Goal: Task Accomplishment & Management: Manage account settings

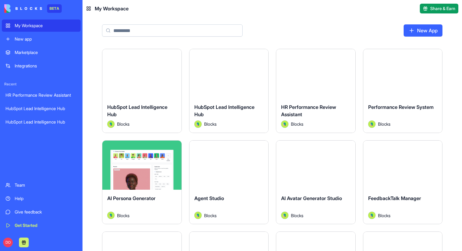
click at [330, 26] on div "New App" at bounding box center [271, 33] width 379 height 32
click at [318, 26] on div "New App" at bounding box center [271, 33] width 379 height 32
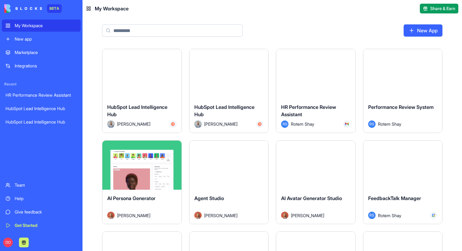
click at [296, 23] on div "New App" at bounding box center [271, 33] width 379 height 32
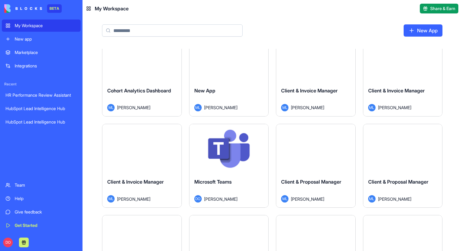
scroll to position [1027, 0]
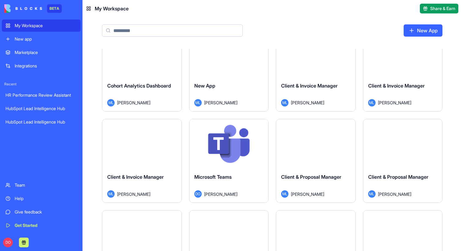
click at [262, 128] on html "BETA My Workspace New app Marketplace Integrations Recent HR Performance Review…" at bounding box center [231, 125] width 462 height 251
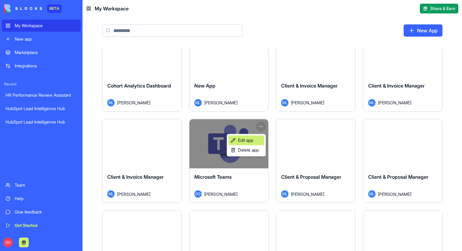
click at [244, 142] on span "Edit app" at bounding box center [245, 140] width 15 height 6
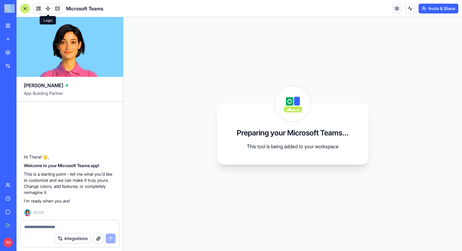
click at [48, 9] on link at bounding box center [47, 8] width 9 height 9
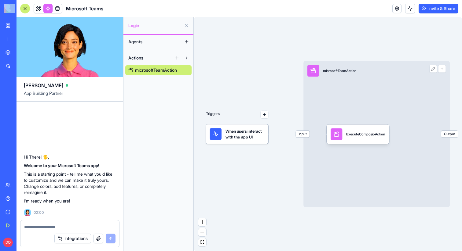
click at [366, 95] on div "Input microsoftTeamAction Output" at bounding box center [376, 134] width 146 height 146
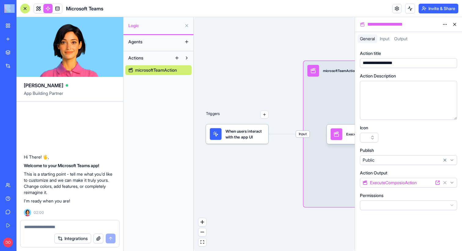
click at [444, 27] on html "**********" at bounding box center [231, 125] width 462 height 251
click at [429, 34] on span "State" at bounding box center [427, 37] width 10 height 6
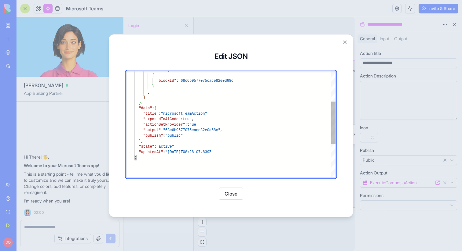
type textarea "**********"
drag, startPoint x: 204, startPoint y: 125, endPoint x: 113, endPoint y: 119, distance: 90.9
click at [134, 119] on div ""blocks" : [ { "blockId" : "68c6b9577075cace82e0d68c" } ] } } , "data" : { "tit…" at bounding box center [234, 129] width 201 height 266
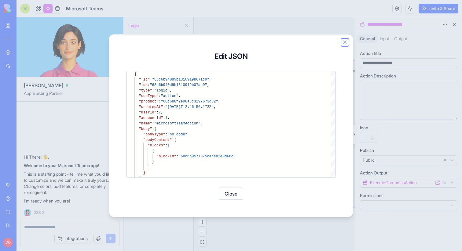
click at [345, 42] on button "Close" at bounding box center [345, 42] width 6 height 6
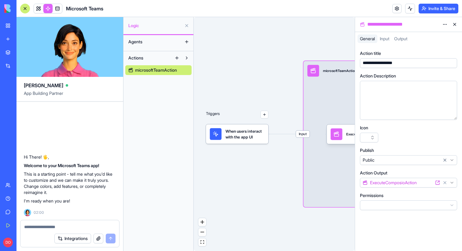
click at [387, 38] on span "Input" at bounding box center [383, 38] width 9 height 5
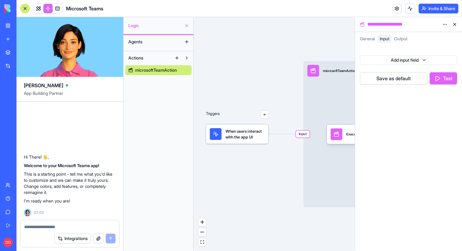
click at [372, 39] on span "General" at bounding box center [367, 38] width 15 height 5
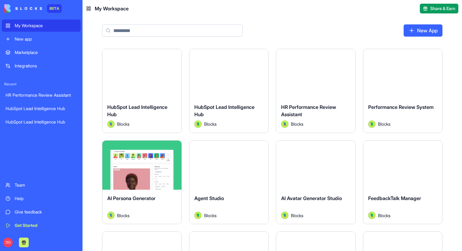
click at [317, 22] on div "New App" at bounding box center [271, 33] width 379 height 32
click at [38, 38] on div "New app" at bounding box center [46, 39] width 62 height 6
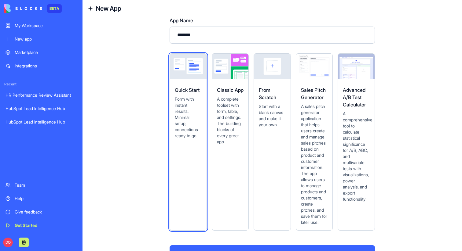
click at [267, 118] on span "Start with a blank canvas and make it your own." at bounding box center [272, 115] width 27 height 24
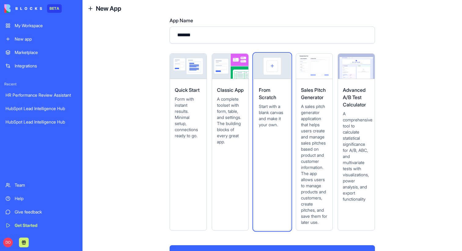
click at [210, 38] on input "*******" at bounding box center [271, 35] width 205 height 17
type input "******"
click at [152, 50] on div "Create a new App App Name ****** Quick Start Form with instant results. Minimal…" at bounding box center [271, 134] width 379 height 234
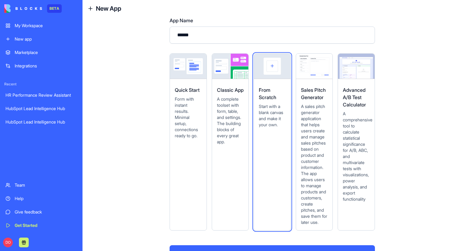
scroll to position [21, 0]
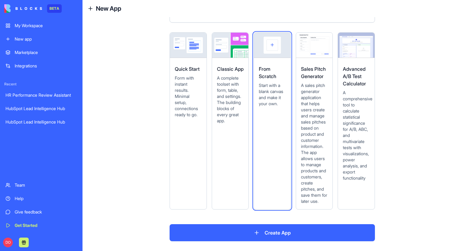
click at [272, 228] on button "Create App" at bounding box center [271, 232] width 205 height 17
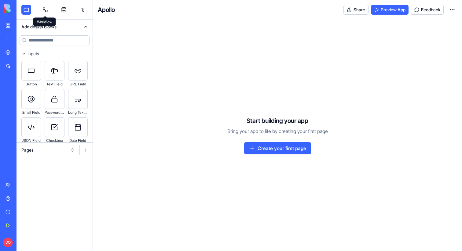
click at [48, 13] on link at bounding box center [45, 10] width 10 height 10
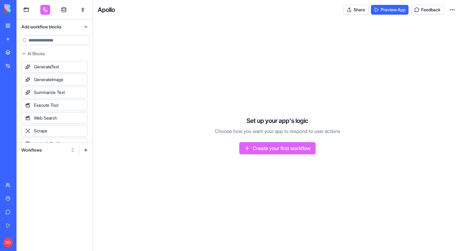
click at [72, 151] on button "Workflows" at bounding box center [48, 150] width 60 height 10
click at [49, 180] on div "Actions" at bounding box center [48, 182] width 58 height 10
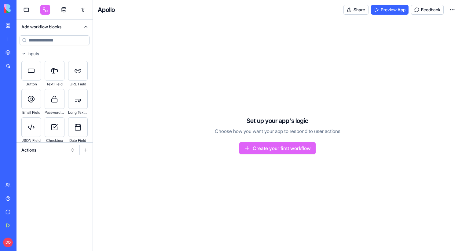
click at [58, 41] on input at bounding box center [55, 40] width 70 height 10
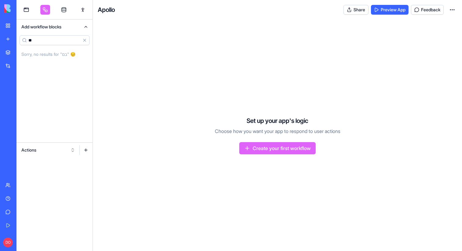
type input "*"
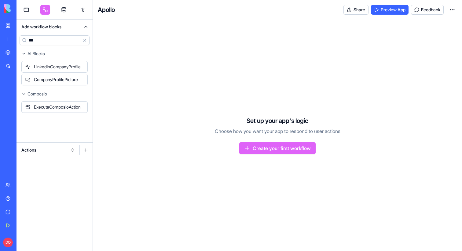
type input "***"
drag, startPoint x: 52, startPoint y: 111, endPoint x: 51, endPoint y: 171, distance: 60.8
click at [51, 172] on div "*** Clear AI Blocks LinkedInCompanyProfile CompanyProfilePicture Composio Execu…" at bounding box center [54, 142] width 76 height 217
click at [86, 150] on button at bounding box center [86, 150] width 10 height 10
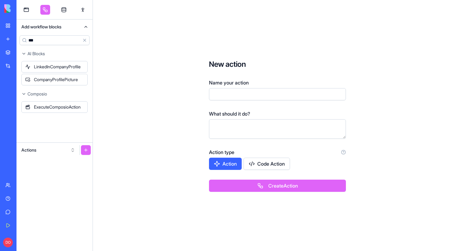
click at [234, 94] on input "Name your action" at bounding box center [277, 94] width 137 height 12
type input "**********"
click at [252, 186] on button "Create Action" at bounding box center [277, 186] width 137 height 12
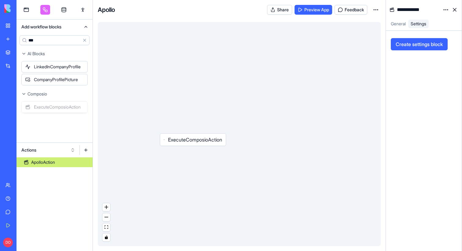
drag, startPoint x: 54, startPoint y: 109, endPoint x: 192, endPoint y: 140, distance: 141.5
click at [192, 140] on div "**********" at bounding box center [238, 125] width 445 height 251
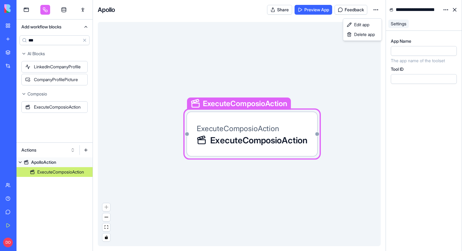
click at [374, 11] on html "**********" at bounding box center [231, 125] width 462 height 251
click at [367, 22] on span "Edit app" at bounding box center [361, 25] width 15 height 6
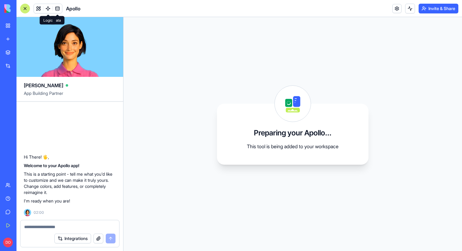
click at [46, 10] on link at bounding box center [47, 8] width 9 height 9
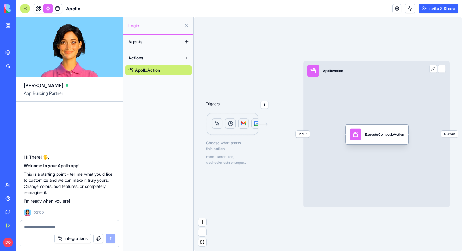
drag, startPoint x: 407, startPoint y: 167, endPoint x: 369, endPoint y: 134, distance: 50.2
click at [369, 134] on div "ExecuteComposioAction" at bounding box center [384, 134] width 39 height 5
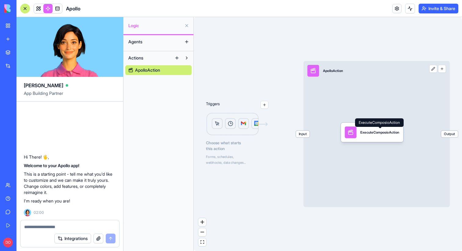
click at [359, 102] on div "Input ApolloAction Output" at bounding box center [376, 134] width 146 height 146
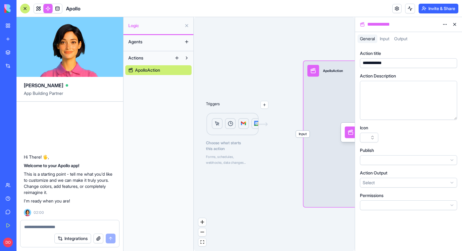
click at [390, 184] on html "**********" at bounding box center [231, 125] width 462 height 251
click at [387, 160] on html "**********" at bounding box center [231, 125] width 462 height 251
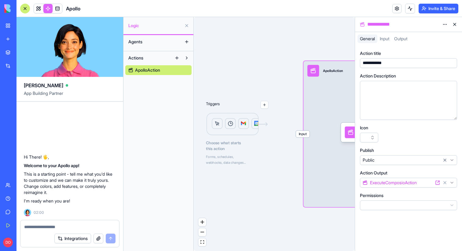
click at [388, 40] on span "Input" at bounding box center [383, 38] width 9 height 5
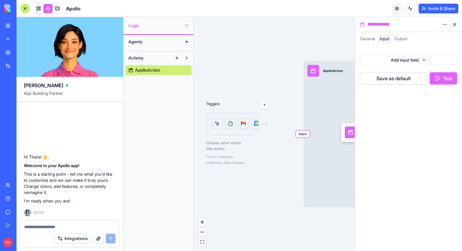
click at [402, 42] on div "Output" at bounding box center [400, 38] width 18 height 9
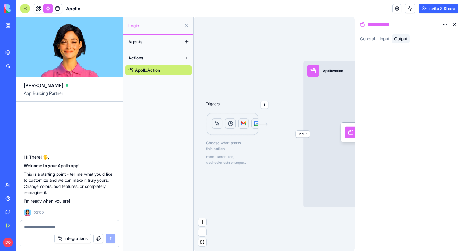
click at [389, 40] on span "Input" at bounding box center [383, 38] width 9 height 5
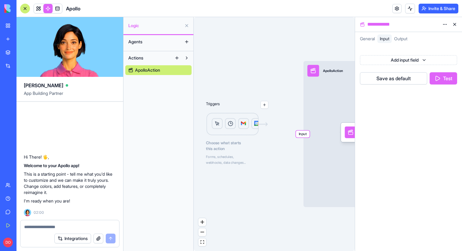
click at [372, 38] on span "General" at bounding box center [367, 38] width 15 height 5
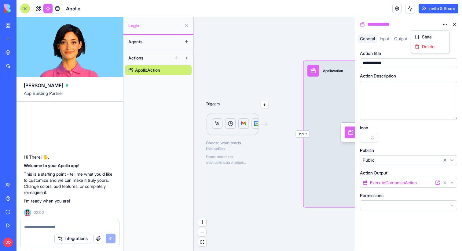
click at [444, 24] on html "**********" at bounding box center [231, 125] width 462 height 251
click at [430, 36] on span "State" at bounding box center [427, 37] width 10 height 6
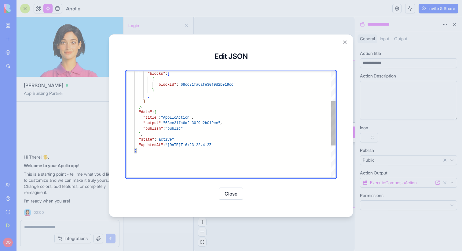
scroll to position [0, 24]
click at [220, 115] on div ""blocks" : [ { "blockId" : "68cc31fa6afe30f9d2b019cc" } ] } } , "data" : { "tit…" at bounding box center [234, 127] width 201 height 255
click at [208, 117] on div ""blocks" : [ { "blockId" : "68cc31fa6afe30f9d2b019cc" } ] } } , "data" : { "tit…" at bounding box center [234, 127] width 201 height 255
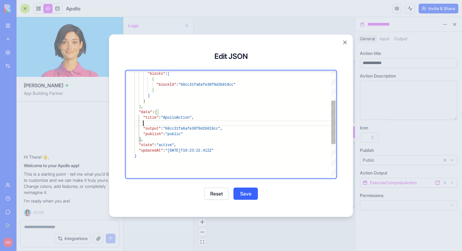
scroll to position [16, 66]
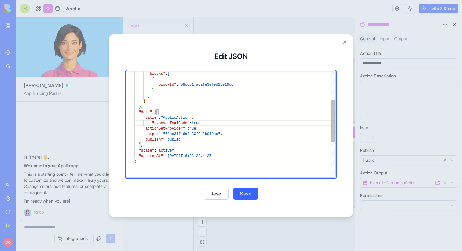
click at [152, 122] on div ""blocks" : [ { "blockId" : "68cc31fa6afe30f9d2b019cc" } ] } } , "data" : { "tit…" at bounding box center [234, 133] width 201 height 266
type textarea "**********"
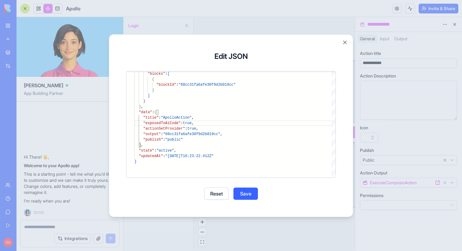
click at [250, 194] on button "Save" at bounding box center [245, 194] width 24 height 12
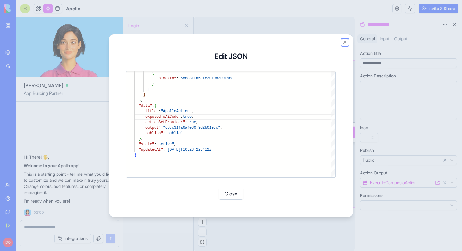
click at [346, 40] on button "Close" at bounding box center [345, 42] width 6 height 6
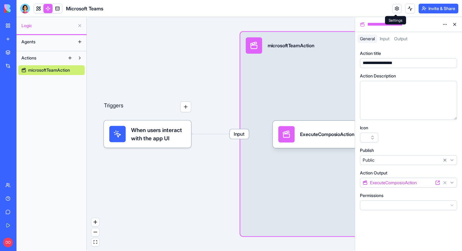
click at [395, 11] on link at bounding box center [396, 8] width 9 height 9
click at [456, 26] on button at bounding box center [454, 25] width 10 height 10
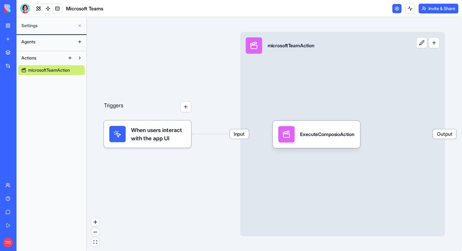
click at [396, 10] on link at bounding box center [396, 8] width 9 height 9
click at [394, 8] on link at bounding box center [396, 8] width 9 height 9
click at [40, 9] on link at bounding box center [38, 8] width 9 height 9
click at [39, 10] on button at bounding box center [38, 8] width 9 height 9
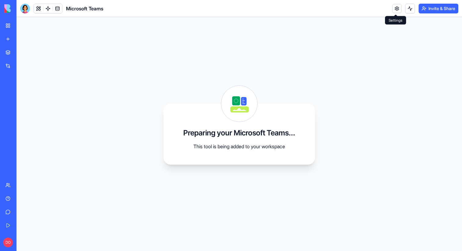
click at [397, 8] on link at bounding box center [396, 8] width 9 height 9
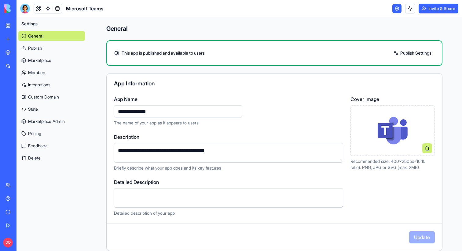
click at [43, 108] on link "State" at bounding box center [51, 109] width 67 height 10
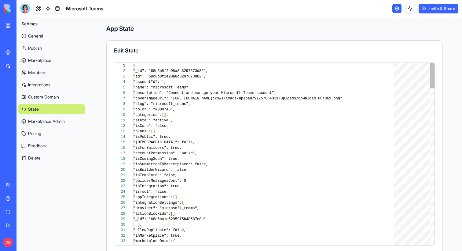
scroll to position [55, 0]
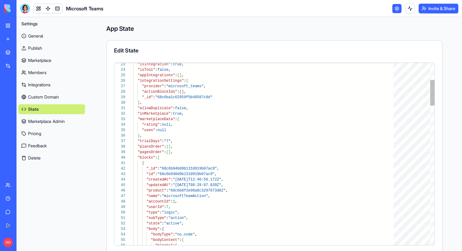
type textarea "**********"
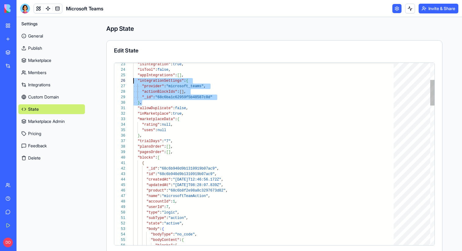
drag, startPoint x: 143, startPoint y: 103, endPoint x: 110, endPoint y: 82, distance: 39.2
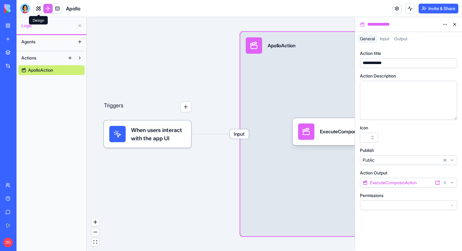
click at [38, 6] on link at bounding box center [38, 8] width 9 height 9
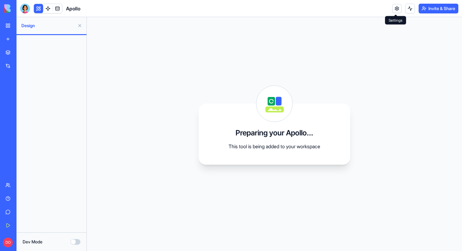
click at [395, 7] on link at bounding box center [396, 8] width 9 height 9
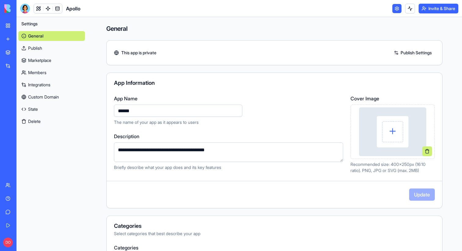
click at [190, 150] on textarea "**********" at bounding box center [228, 153] width 229 height 20
click at [276, 109] on div "App Name ****** The name of your app as it appears to users" at bounding box center [228, 110] width 229 height 31
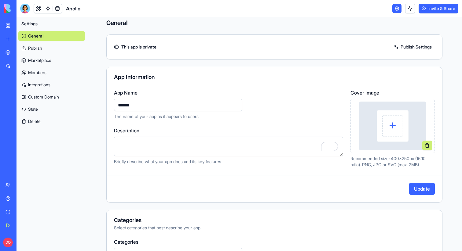
click at [41, 109] on link "State" at bounding box center [51, 109] width 67 height 10
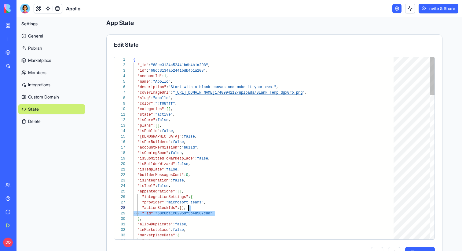
drag, startPoint x: 216, startPoint y: 212, endPoint x: 208, endPoint y: 211, distance: 8.4
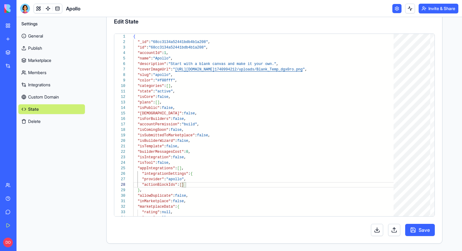
click at [420, 231] on button "Save" at bounding box center [420, 230] width 30 height 12
type textarea "**********"
click at [57, 62] on link "Marketplace" at bounding box center [51, 61] width 67 height 10
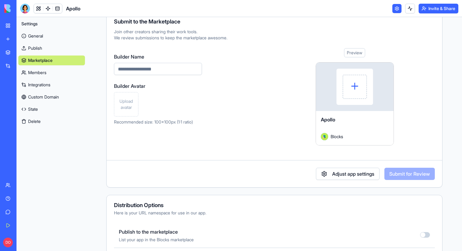
scroll to position [16, 0]
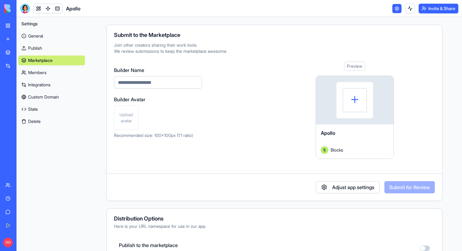
click at [351, 101] on div at bounding box center [355, 100] width 78 height 49
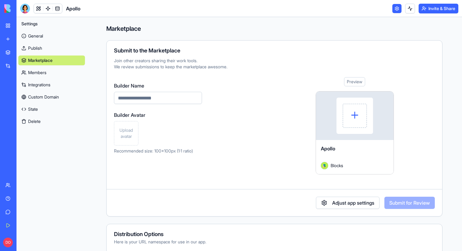
click at [289, 154] on div "Preview Apollo Blocks" at bounding box center [354, 125] width 160 height 97
click at [353, 116] on div at bounding box center [355, 116] width 78 height 49
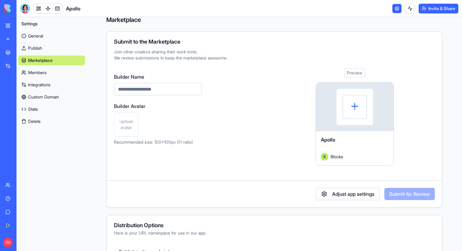
scroll to position [5, 0]
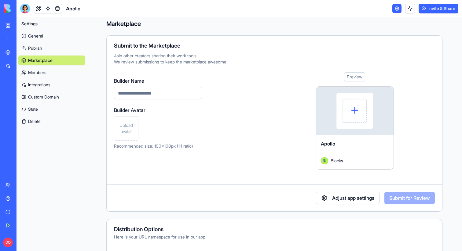
click at [323, 198] on button "Adjust app settings" at bounding box center [347, 198] width 63 height 12
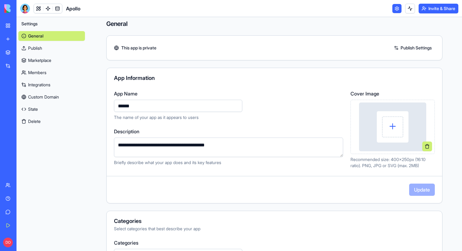
click at [388, 131] on img at bounding box center [392, 127] width 67 height 49
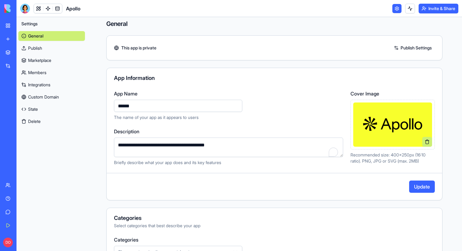
click at [196, 147] on textarea "**********" at bounding box center [228, 148] width 229 height 20
type textarea "**********"
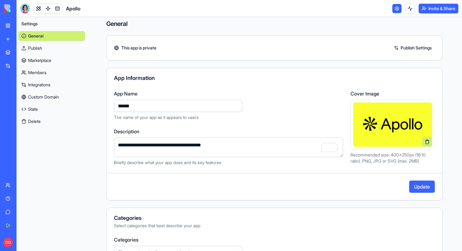
click at [419, 190] on button "Update" at bounding box center [422, 187] width 26 height 12
click at [47, 62] on link "Marketplace" at bounding box center [51, 61] width 67 height 10
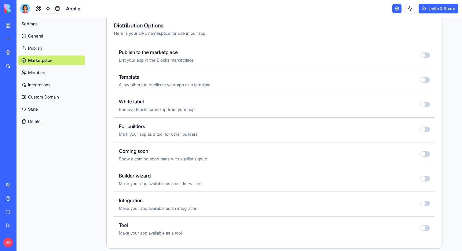
scroll to position [214, 0]
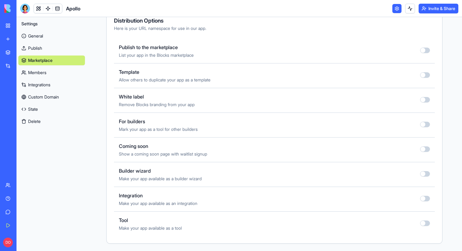
click at [426, 200] on button "button" at bounding box center [425, 198] width 10 height 5
click at [425, 148] on button "button" at bounding box center [425, 149] width 10 height 5
click at [425, 125] on button "button" at bounding box center [425, 124] width 10 height 5
click at [425, 50] on button "button" at bounding box center [425, 50] width 10 height 5
click at [41, 108] on link "State" at bounding box center [51, 109] width 67 height 10
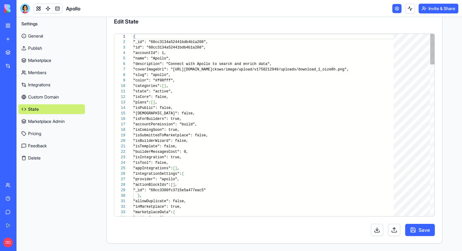
scroll to position [55, 0]
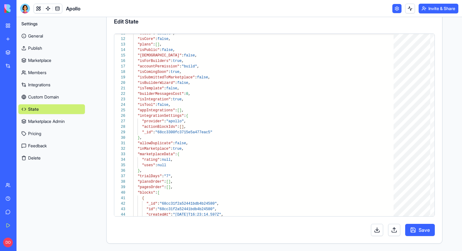
click at [42, 34] on link "General" at bounding box center [51, 36] width 67 height 10
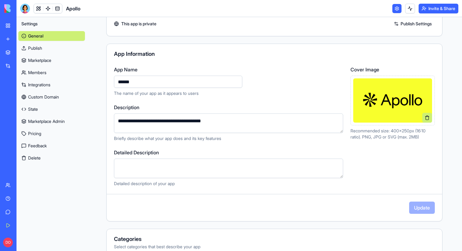
click at [8, 67] on link "Integrations" at bounding box center [14, 66] width 24 height 12
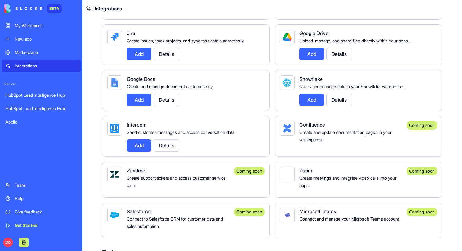
scroll to position [371, 0]
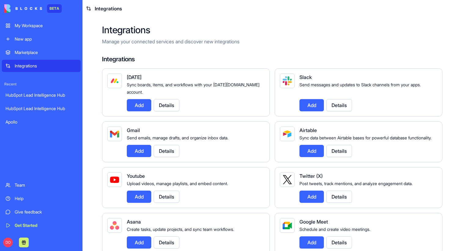
click at [320, 27] on h2 "Integrations" at bounding box center [272, 29] width 340 height 11
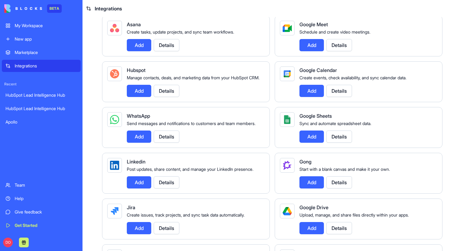
scroll to position [201, 0]
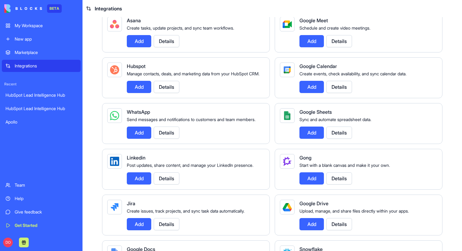
click at [174, 139] on button "Details" at bounding box center [167, 133] width 26 height 12
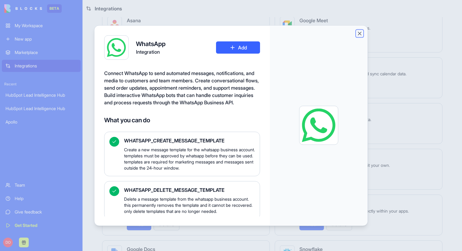
click at [360, 31] on button "Close" at bounding box center [359, 33] width 6 height 6
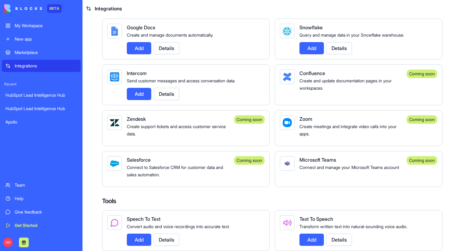
scroll to position [429, 0]
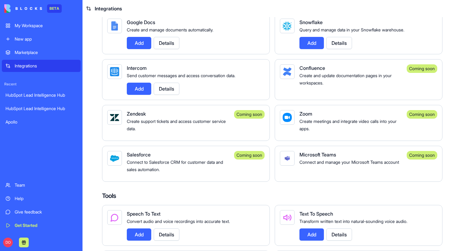
click at [19, 121] on div "Apollo" at bounding box center [40, 122] width 71 height 6
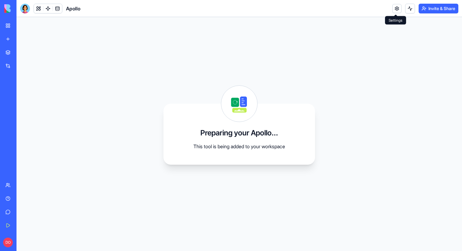
click at [393, 10] on link at bounding box center [396, 8] width 9 height 9
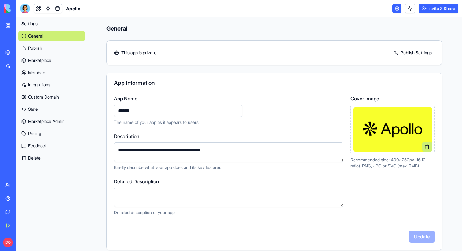
click at [59, 45] on link "Publish" at bounding box center [51, 48] width 67 height 10
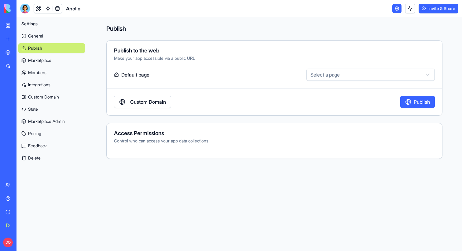
click at [409, 104] on button "Publish" at bounding box center [417, 102] width 34 height 12
click at [4, 69] on link "Integrations" at bounding box center [14, 66] width 24 height 12
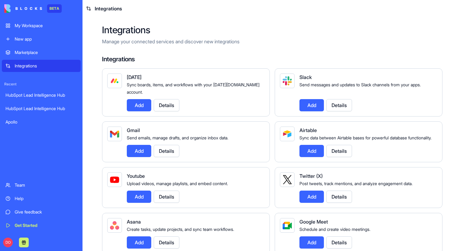
click at [223, 36] on div "Integrations Manage your connected services and discover new integrations" at bounding box center [272, 34] width 340 height 21
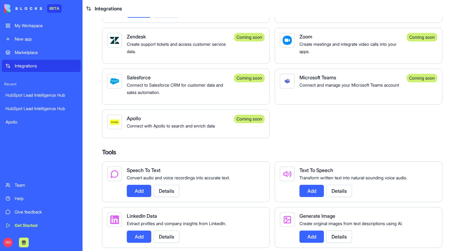
scroll to position [510, 0]
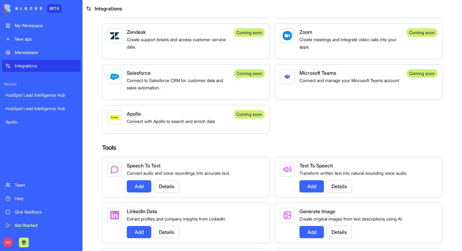
click at [183, 124] on span "Connect with Apollo to search and enrich data" at bounding box center [171, 121] width 88 height 5
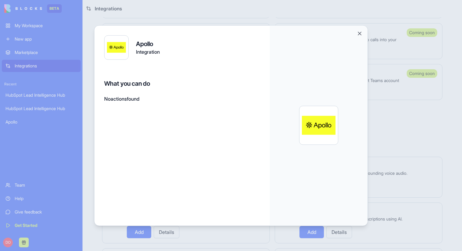
click at [359, 33] on button "Close" at bounding box center [359, 33] width 6 height 6
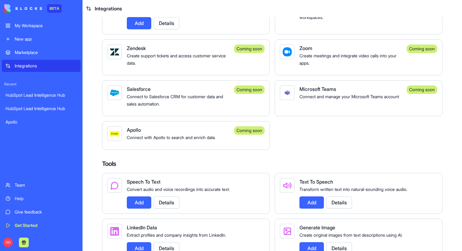
scroll to position [494, 0]
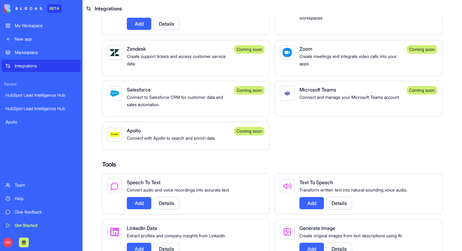
click at [184, 134] on div "Apollo" at bounding box center [178, 130] width 102 height 7
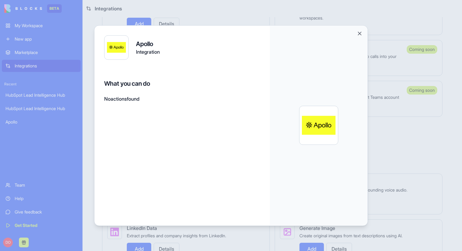
click at [359, 32] on button "Close" at bounding box center [359, 33] width 6 height 6
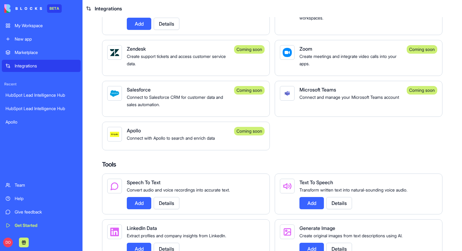
click at [36, 39] on div "New app" at bounding box center [46, 39] width 62 height 6
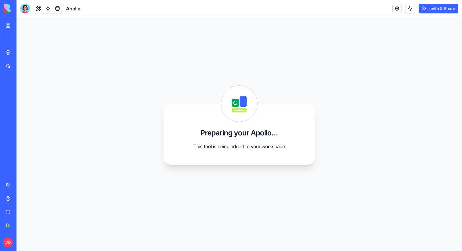
click at [392, 9] on link at bounding box center [396, 8] width 9 height 9
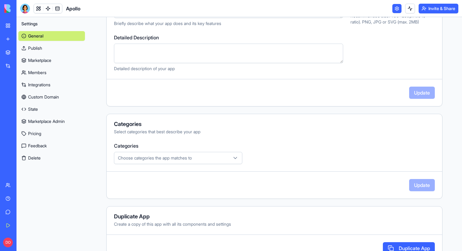
scroll to position [163, 0]
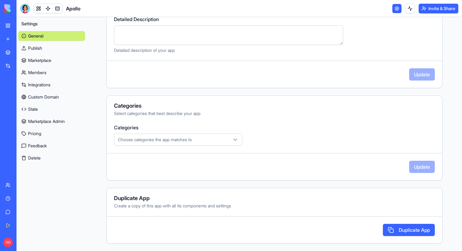
click at [53, 46] on link "Publish" at bounding box center [51, 48] width 67 height 10
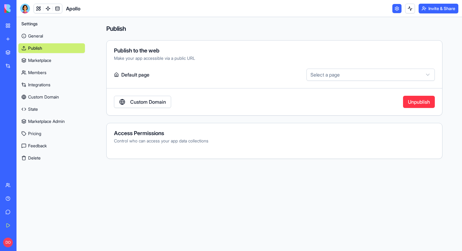
click at [53, 59] on link "Marketplace" at bounding box center [51, 61] width 67 height 10
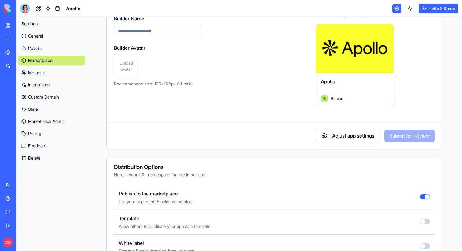
scroll to position [3, 0]
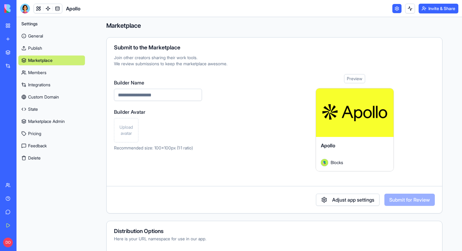
click at [35, 110] on link "State" at bounding box center [51, 109] width 67 height 10
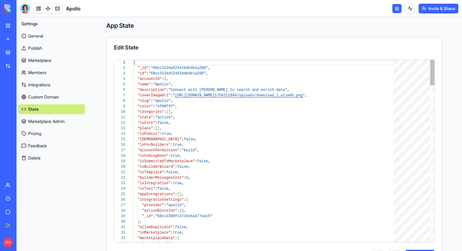
scroll to position [55, 0]
click at [359, 27] on h4 "App State" at bounding box center [274, 25] width 336 height 9
type textarea "**********"
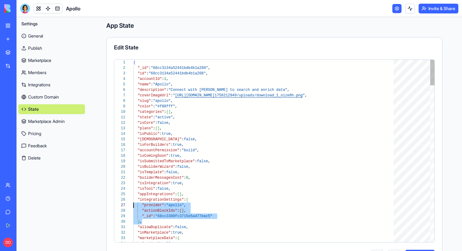
scroll to position [27, 0]
drag, startPoint x: 144, startPoint y: 222, endPoint x: 112, endPoint y: 201, distance: 38.0
click at [47, 11] on link at bounding box center [47, 8] width 9 height 9
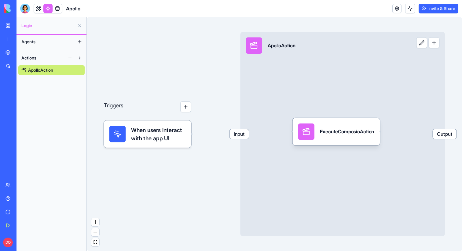
click at [353, 96] on div "Input ApolloAction Output" at bounding box center [342, 134] width 205 height 205
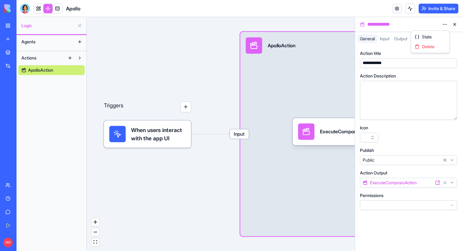
click at [446, 28] on html "**********" at bounding box center [231, 125] width 462 height 251
click at [431, 34] on span "State" at bounding box center [427, 37] width 10 height 6
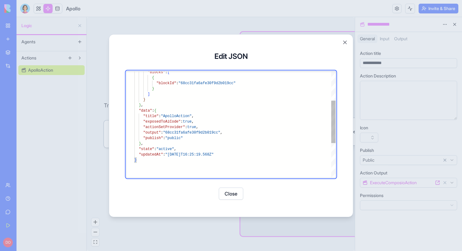
type textarea "**********"
drag, startPoint x: 204, startPoint y: 128, endPoint x: 115, endPoint y: 121, distance: 89.7
click at [134, 121] on div ""blocks" : [ { "blockId" : "68cc31fa6afe30f9d2b019cc" } ] } } , "data" : { "tit…" at bounding box center [234, 131] width 201 height 266
click at [212, 127] on div ""blocks" : [ { "blockId" : "68cc31fa6afe30f9d2b019cc" } ] } } , "data" : { "tit…" at bounding box center [234, 131] width 201 height 266
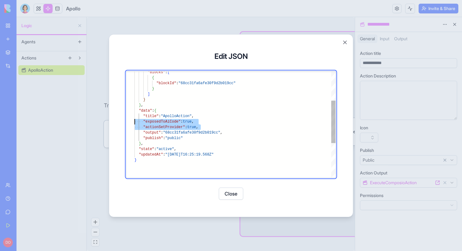
scroll to position [16, 66]
click at [230, 196] on button "Close" at bounding box center [231, 194] width 24 height 12
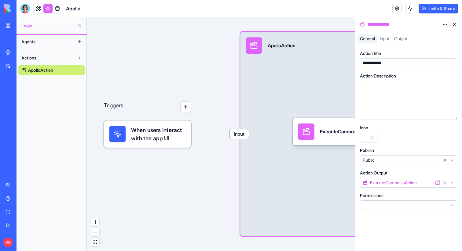
click at [387, 40] on span "Input" at bounding box center [383, 38] width 9 height 5
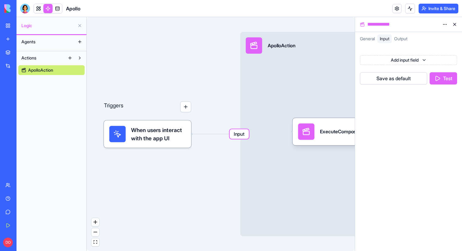
click at [399, 41] on span "Output" at bounding box center [400, 38] width 13 height 5
click at [386, 38] on span "Input" at bounding box center [383, 38] width 9 height 5
click at [368, 38] on span "General" at bounding box center [367, 38] width 15 height 5
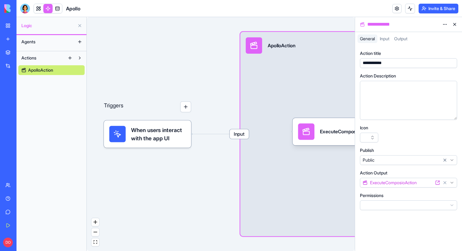
click at [310, 89] on div "Input ApolloAction Output" at bounding box center [342, 134] width 205 height 205
click at [316, 131] on div "ExecuteComposioAction" at bounding box center [336, 132] width 76 height 16
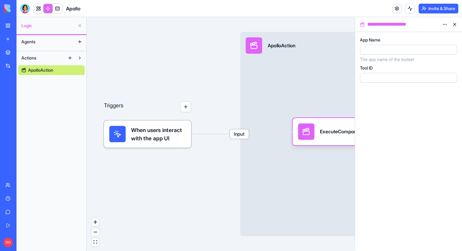
click at [379, 51] on div at bounding box center [403, 49] width 84 height 7
click at [382, 102] on div "App Name ****** The app name of the toolset Tool ID" at bounding box center [408, 141] width 107 height 219
click at [326, 83] on div "Input ApolloAction Output" at bounding box center [342, 134] width 205 height 205
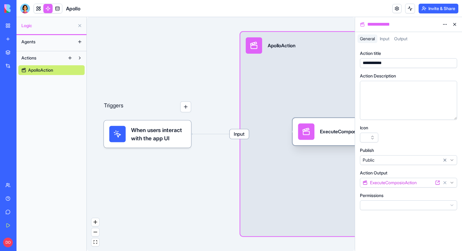
click at [318, 127] on div "ExecuteComposioAction" at bounding box center [336, 132] width 76 height 16
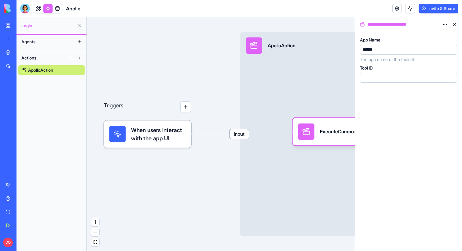
click at [327, 100] on div "Input ApolloAction Output" at bounding box center [342, 134] width 205 height 205
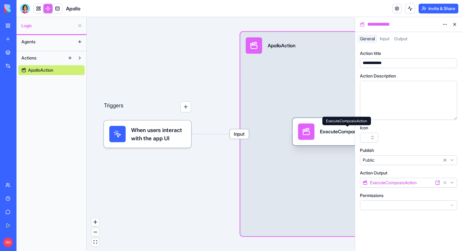
click at [325, 128] on div "ExecuteComposioAction" at bounding box center [347, 131] width 54 height 7
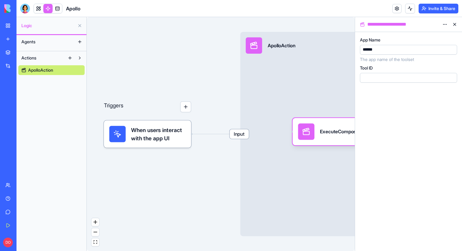
click at [443, 24] on html "**********" at bounding box center [231, 125] width 462 height 251
click at [427, 35] on span "State" at bounding box center [427, 37] width 10 height 6
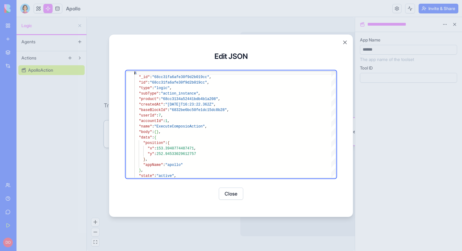
click at [231, 190] on button "Close" at bounding box center [231, 194] width 24 height 12
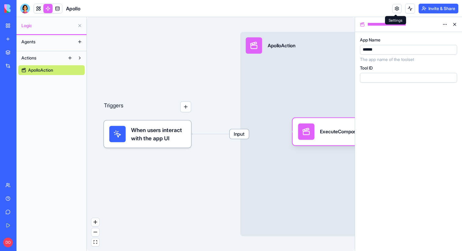
click at [398, 4] on link at bounding box center [396, 8] width 9 height 9
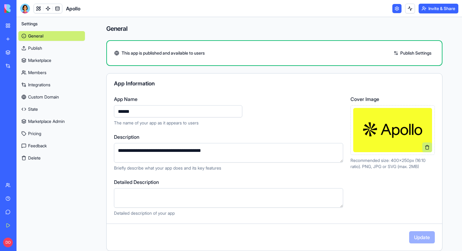
click at [46, 49] on link "Publish" at bounding box center [51, 48] width 67 height 10
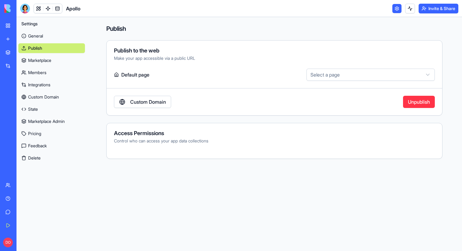
click at [44, 59] on link "Marketplace" at bounding box center [51, 61] width 67 height 10
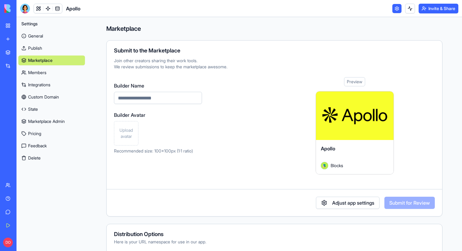
click at [41, 112] on link "State" at bounding box center [51, 109] width 67 height 10
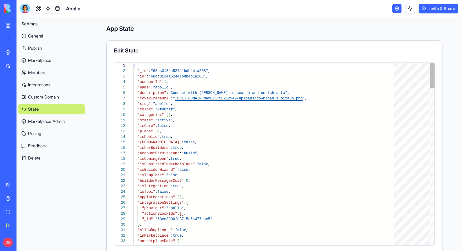
scroll to position [55, 0]
click at [221, 30] on h4 "App State" at bounding box center [274, 28] width 336 height 9
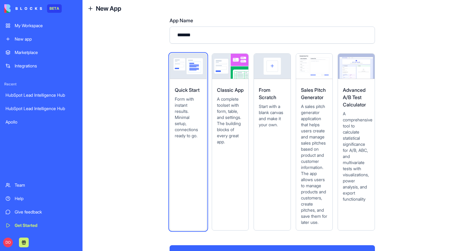
click at [234, 31] on input "*******" at bounding box center [271, 35] width 205 height 17
type input "********"
click at [271, 103] on span "Start with a blank canvas and make it your own." at bounding box center [272, 115] width 27 height 24
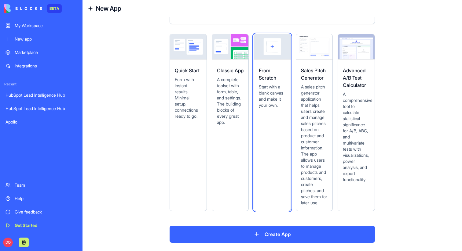
scroll to position [21, 0]
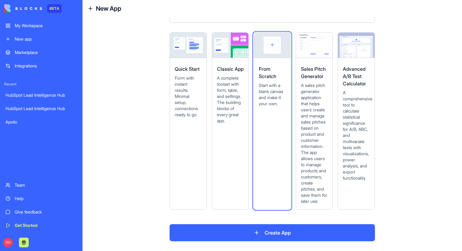
click at [263, 230] on button "Create App" at bounding box center [271, 232] width 205 height 17
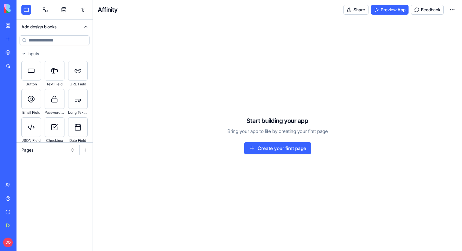
click at [453, 11] on html "BETA My Workspace New app Marketplace Integrations Recent HubSpot Lead Intellig…" at bounding box center [231, 125] width 462 height 251
click at [437, 24] on span "Edit app" at bounding box center [437, 25] width 15 height 6
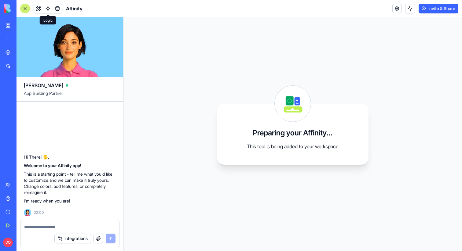
click at [47, 10] on link at bounding box center [47, 8] width 9 height 9
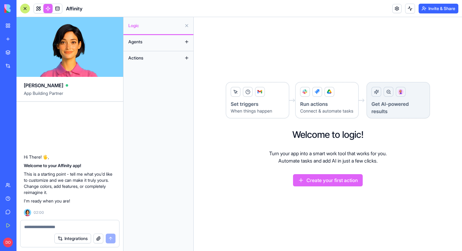
click at [185, 58] on button at bounding box center [187, 58] width 10 height 10
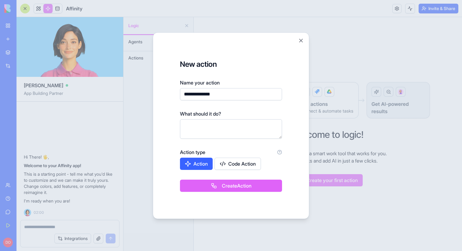
type input "**********"
click at [216, 188] on button "Create Action" at bounding box center [231, 186] width 102 height 12
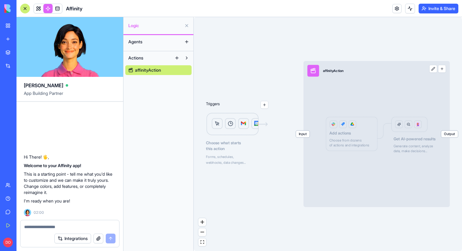
click at [432, 71] on button at bounding box center [433, 69] width 8 height 8
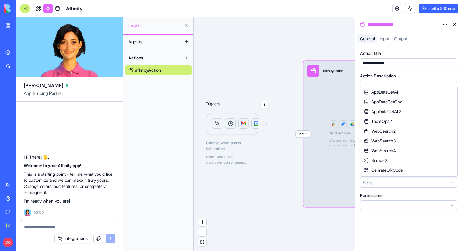
click at [388, 182] on html "**********" at bounding box center [231, 125] width 462 height 251
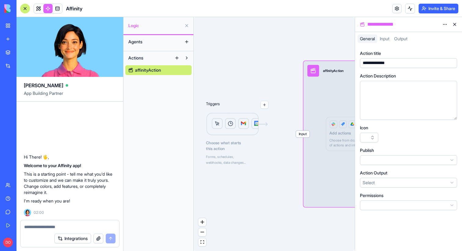
click at [293, 216] on html "**********" at bounding box center [231, 125] width 462 height 251
click at [231, 60] on div "Triggers Choose what starts this action Forms, schedules, webhooks, data change…" at bounding box center [274, 134] width 161 height 234
click at [362, 9] on header "Affinity Invite & Share" at bounding box center [238, 8] width 445 height 17
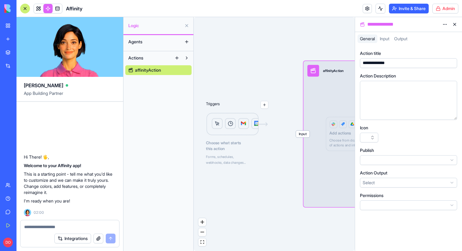
click at [446, 5] on html "**********" at bounding box center [231, 125] width 462 height 251
click at [424, 54] on span "Switch to old builder" at bounding box center [432, 54] width 39 height 6
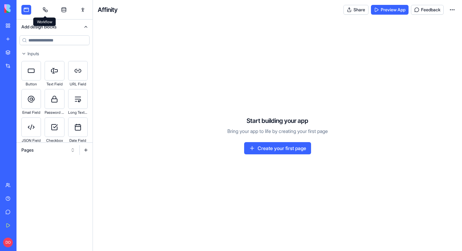
click at [45, 11] on link at bounding box center [45, 10] width 10 height 10
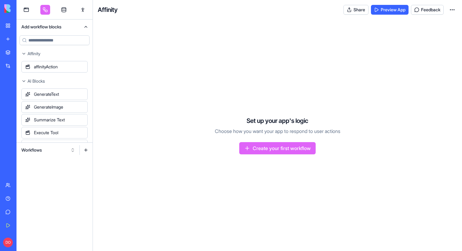
click at [71, 151] on button "Workflows" at bounding box center [48, 150] width 60 height 10
click at [52, 182] on div "Actions" at bounding box center [48, 182] width 58 height 10
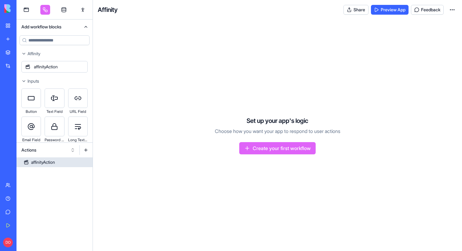
click at [51, 163] on div "affinityAction" at bounding box center [43, 162] width 24 height 6
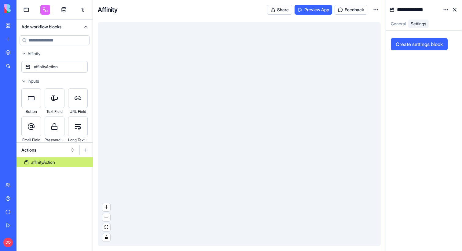
click at [53, 40] on input at bounding box center [55, 40] width 70 height 10
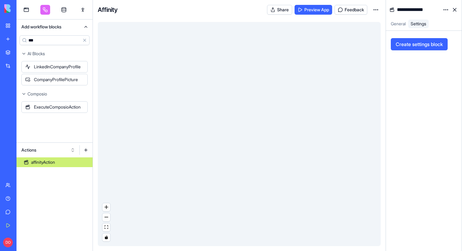
type input "***"
drag, startPoint x: 58, startPoint y: 106, endPoint x: 208, endPoint y: 146, distance: 155.3
click at [208, 146] on div "**********" at bounding box center [238, 125] width 445 height 251
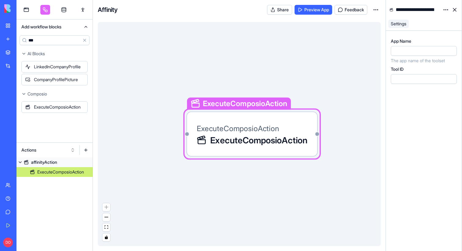
click at [410, 55] on div at bounding box center [423, 51] width 66 height 10
click at [406, 102] on div "App Name ******** The app name of the toolset Tool ID" at bounding box center [423, 141] width 66 height 206
click at [285, 127] on div "ExecuteComposioAction ExecuteComposioAction" at bounding box center [252, 134] width 111 height 24
click at [332, 79] on div "ExecuteComposioAction ExecuteComposioAction ExecuteComposioAction" at bounding box center [239, 134] width 283 height 224
click at [237, 69] on div "ExecuteComposioAction ExecuteComposioAction ExecuteComposioAction" at bounding box center [239, 134] width 283 height 224
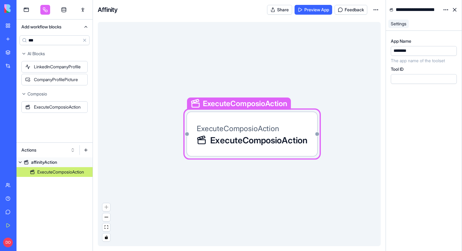
click at [138, 131] on div "ExecuteComposioAction ExecuteComposioAction ExecuteComposioAction" at bounding box center [239, 134] width 283 height 224
click at [59, 164] on link "affinityAction" at bounding box center [54, 163] width 76 height 10
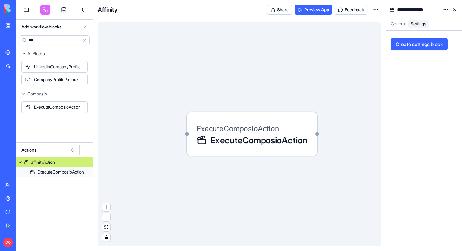
click at [403, 23] on span "General" at bounding box center [397, 23] width 15 height 5
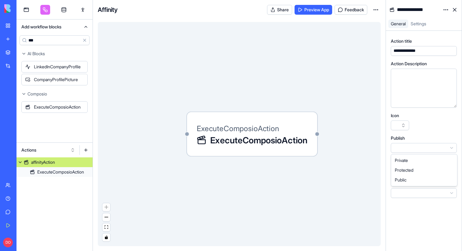
click at [402, 147] on html "**********" at bounding box center [231, 125] width 462 height 251
click at [408, 171] on html "**********" at bounding box center [231, 125] width 462 height 251
click at [423, 26] on span "Settings" at bounding box center [418, 23] width 16 height 5
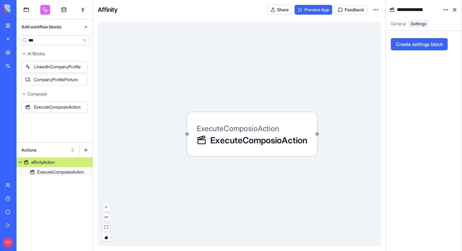
click at [330, 61] on div "ExecuteComposioAction ExecuteComposioAction" at bounding box center [239, 134] width 283 height 224
click at [376, 10] on html "**********" at bounding box center [231, 125] width 462 height 251
click at [358, 25] on span "Edit app" at bounding box center [361, 25] width 15 height 6
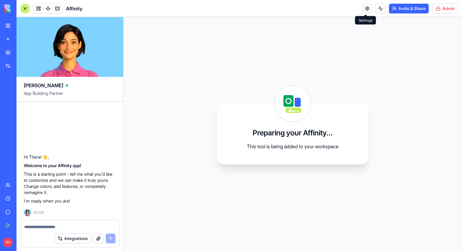
click at [367, 9] on link at bounding box center [366, 8] width 9 height 9
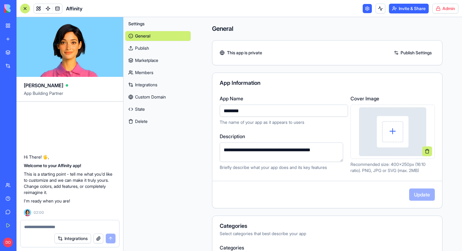
click at [149, 109] on link "State" at bounding box center [157, 109] width 65 height 10
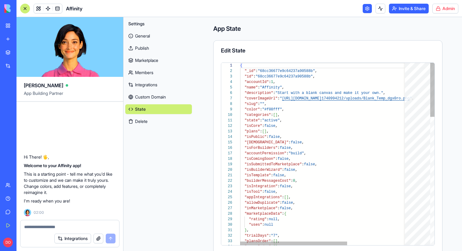
scroll to position [55, 0]
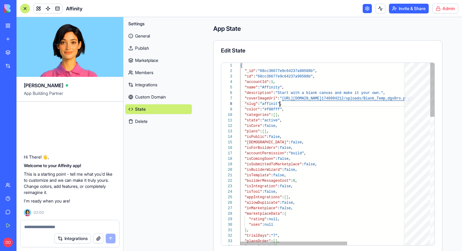
scroll to position [38, 42]
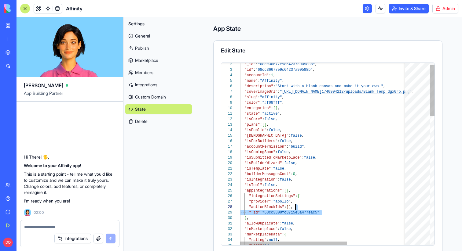
scroll to position [38, 55]
drag, startPoint x: 325, startPoint y: 212, endPoint x: 298, endPoint y: 208, distance: 27.1
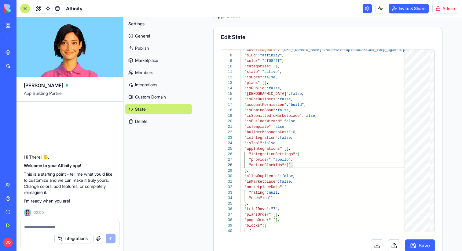
scroll to position [29, 0]
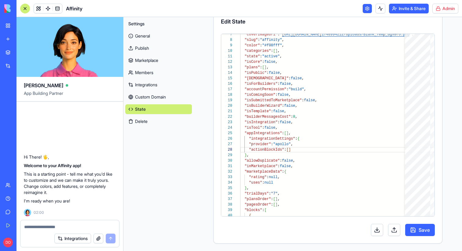
click at [426, 225] on button "Save" at bounding box center [420, 230] width 30 height 12
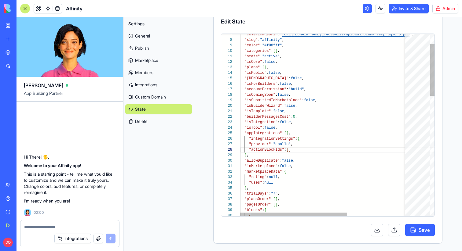
type textarea "**********"
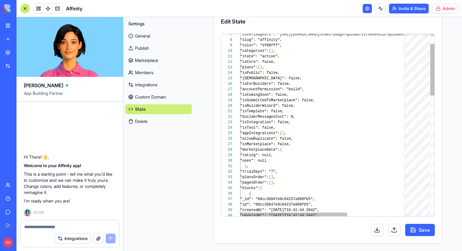
scroll to position [22, 53]
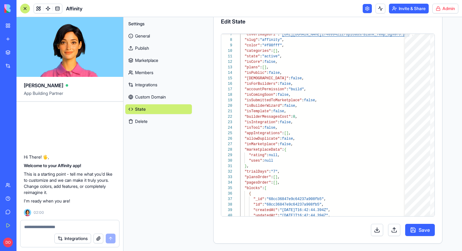
click at [422, 230] on button "Save" at bounding box center [420, 230] width 30 height 12
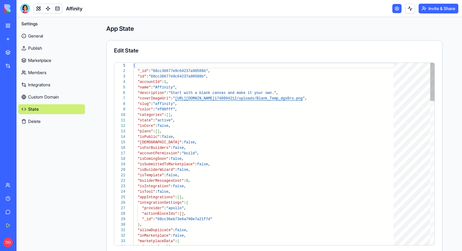
scroll to position [55, 0]
click at [48, 9] on link at bounding box center [47, 8] width 9 height 9
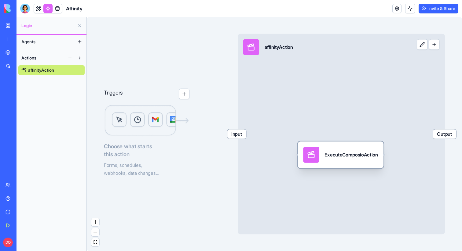
drag, startPoint x: 406, startPoint y: 186, endPoint x: 342, endPoint y: 157, distance: 70.5
click at [342, 157] on div "ExecuteComposioAction" at bounding box center [350, 154] width 53 height 7
click at [342, 157] on div "ExecuteComposioAction" at bounding box center [347, 154] width 53 height 7
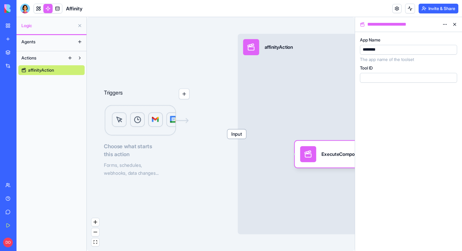
click at [308, 105] on div "Input affinityAction Output" at bounding box center [340, 134] width 207 height 201
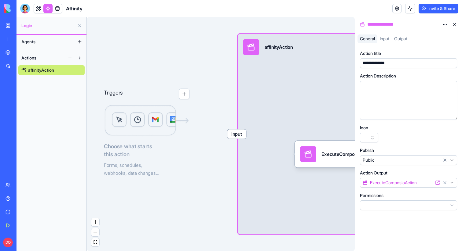
click at [388, 41] on span "Input" at bounding box center [383, 38] width 9 height 5
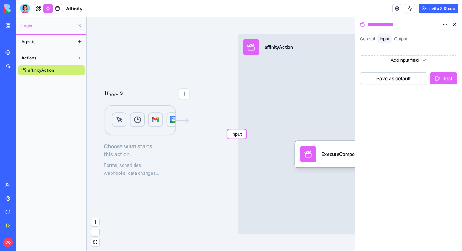
click at [447, 24] on html "**********" at bounding box center [231, 125] width 462 height 251
click at [431, 34] on span "State" at bounding box center [427, 37] width 10 height 6
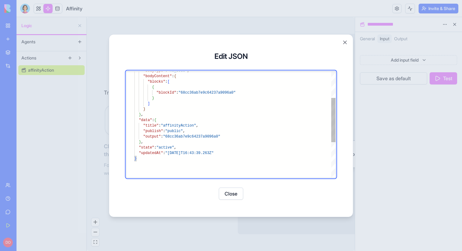
click at [217, 125] on div ""bodyType" : "no_code" , "bodyContent" : { "blocks" : [ { "blockId" : "68cc36ab…" at bounding box center [234, 135] width 201 height 255
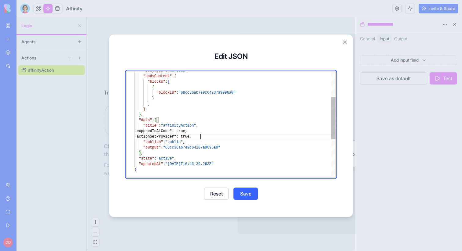
scroll to position [16, 66]
click at [151, 132] on div ""bodyType" : "no_code" , "bodyContent" : { "blocks" : [ { "blockId" : "68cc36ab…" at bounding box center [234, 141] width 201 height 266
type textarea "**********"
click at [251, 195] on button "Save" at bounding box center [245, 194] width 24 height 12
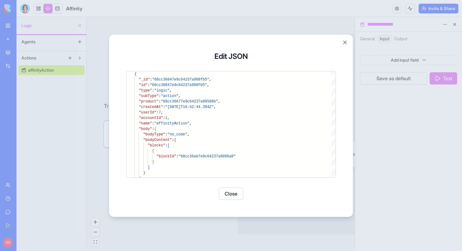
click at [231, 194] on button "Close" at bounding box center [231, 194] width 24 height 12
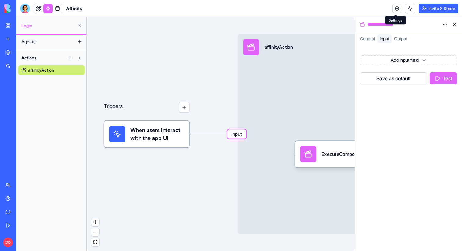
click at [396, 8] on link at bounding box center [396, 8] width 9 height 9
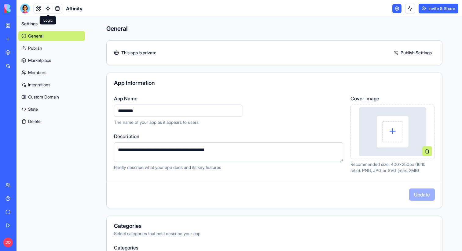
click at [389, 131] on img at bounding box center [392, 131] width 67 height 49
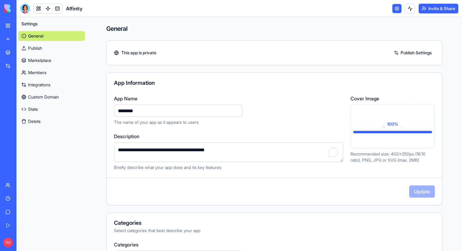
click at [169, 148] on textarea "**********" at bounding box center [228, 153] width 229 height 20
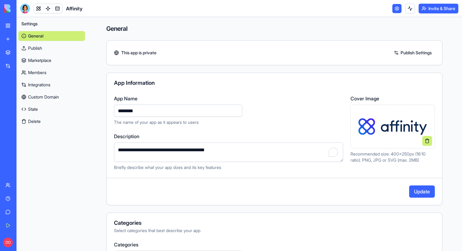
click at [169, 148] on textarea "**********" at bounding box center [228, 153] width 229 height 20
type textarea "**********"
click at [421, 194] on button "Update" at bounding box center [422, 192] width 26 height 12
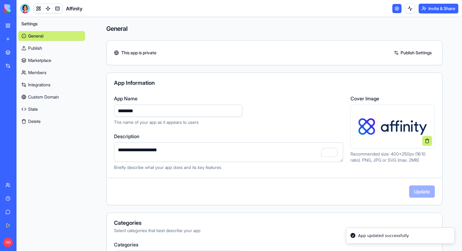
click at [40, 50] on link "Publish" at bounding box center [51, 48] width 67 height 10
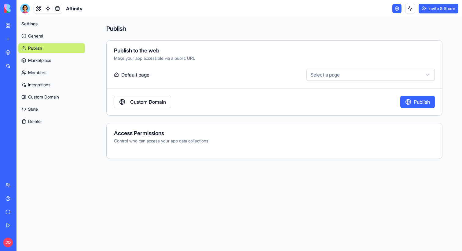
click at [54, 58] on link "Marketplace" at bounding box center [51, 61] width 67 height 10
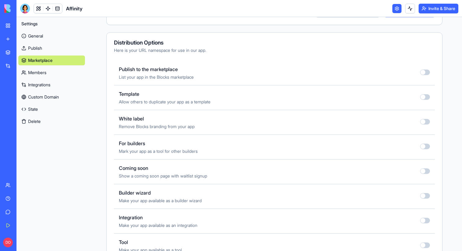
scroll to position [214, 0]
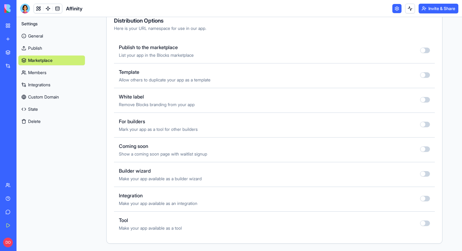
click at [427, 199] on button "button" at bounding box center [425, 198] width 10 height 5
click at [425, 149] on button "button" at bounding box center [425, 149] width 10 height 5
click at [424, 125] on button "button" at bounding box center [425, 124] width 10 height 5
click at [428, 49] on button "button" at bounding box center [425, 50] width 10 height 5
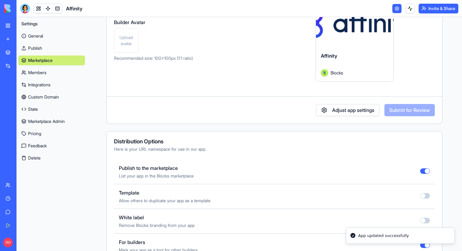
scroll to position [0, 0]
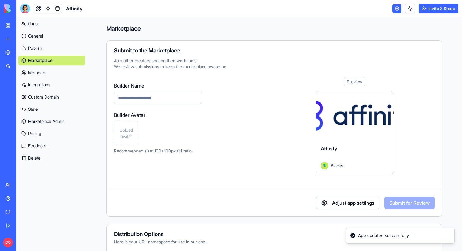
click at [48, 47] on link "Publish" at bounding box center [51, 48] width 67 height 10
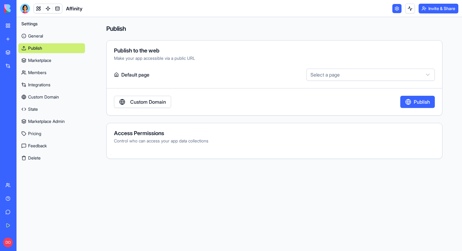
click at [413, 104] on button "Publish" at bounding box center [417, 102] width 34 height 12
click at [53, 82] on link "Integrations" at bounding box center [51, 85] width 67 height 10
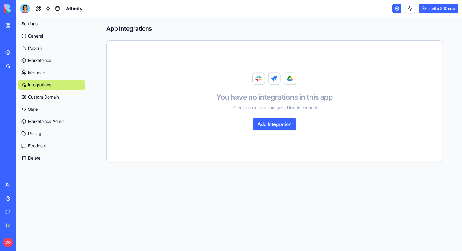
click at [41, 36] on link "General" at bounding box center [51, 36] width 67 height 10
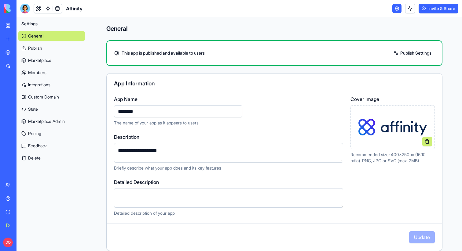
click at [6, 65] on link "Integrations" at bounding box center [14, 66] width 24 height 12
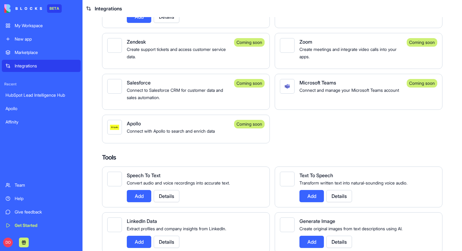
scroll to position [501, 0]
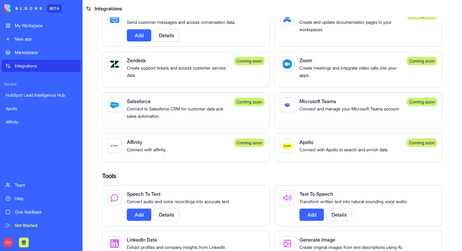
scroll to position [484, 0]
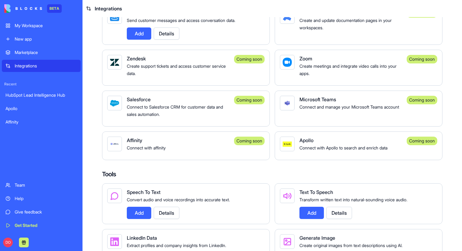
click at [184, 151] on div "Connect with affinity" at bounding box center [178, 147] width 102 height 7
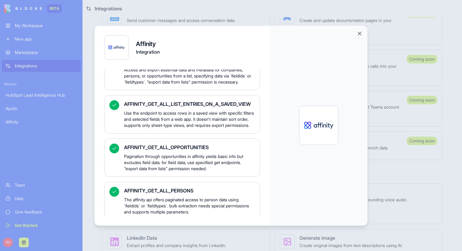
scroll to position [0, 0]
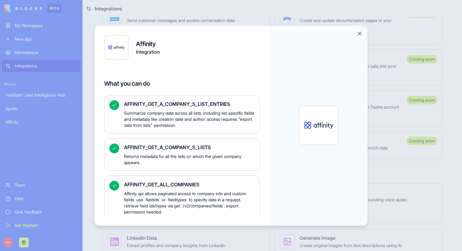
click at [357, 35] on button "Close" at bounding box center [359, 33] width 6 height 6
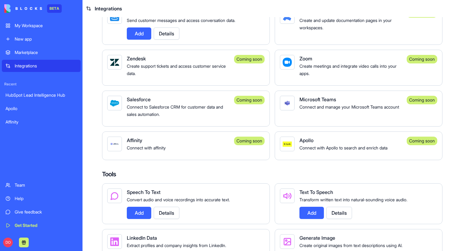
click at [323, 151] on div "Connect with Apollo to search and enrich data" at bounding box center [350, 147] width 102 height 7
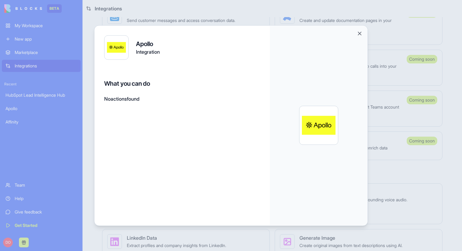
click at [359, 33] on button "Close" at bounding box center [359, 33] width 6 height 6
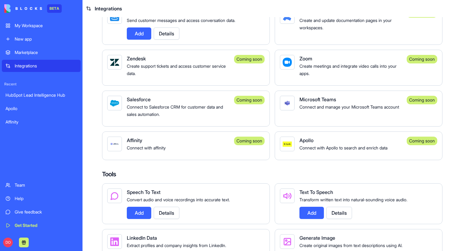
click at [339, 144] on div "Apollo" at bounding box center [350, 140] width 102 height 7
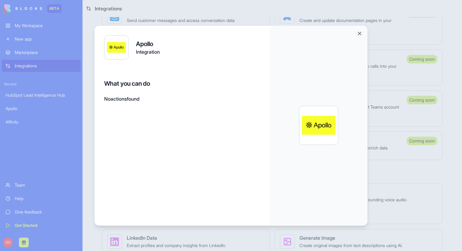
click at [359, 33] on button "Close" at bounding box center [359, 33] width 6 height 6
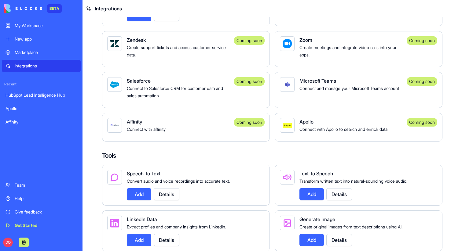
scroll to position [507, 0]
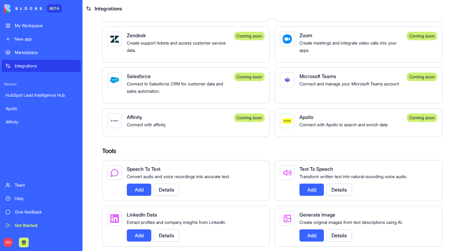
click at [317, 128] on div "Connect with Apollo to search and enrich data" at bounding box center [350, 124] width 102 height 7
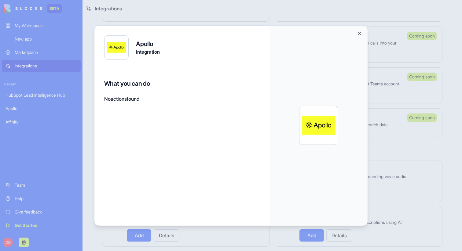
click at [360, 32] on button "Close" at bounding box center [359, 33] width 6 height 6
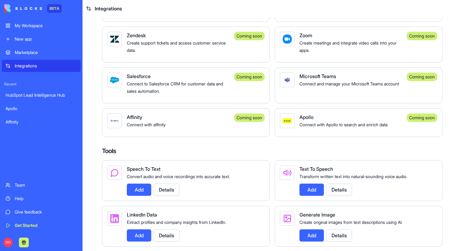
click at [328, 127] on span "Connect with Apollo to search and enrich data" at bounding box center [343, 124] width 88 height 5
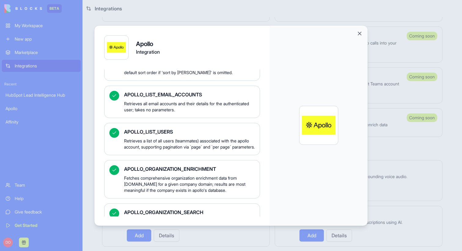
scroll to position [606, 0]
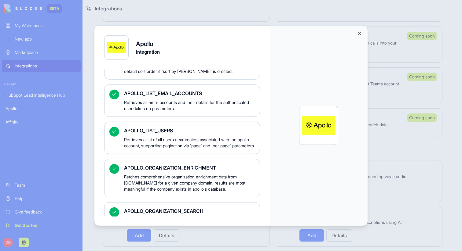
click at [359, 34] on button "Close" at bounding box center [359, 33] width 6 height 6
